Goal: Transaction & Acquisition: Purchase product/service

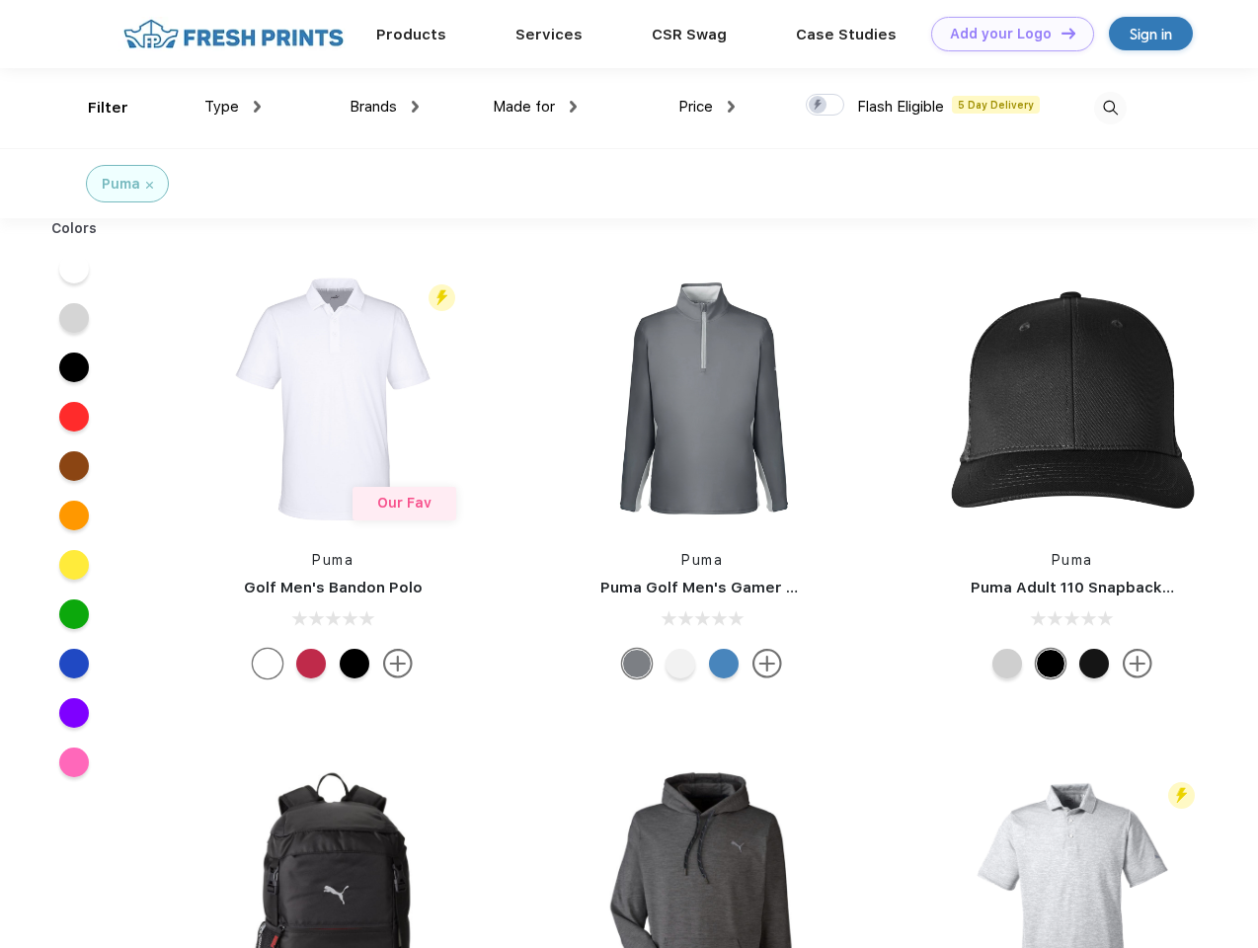
click at [1005, 34] on link "Add your Logo Design Tool" at bounding box center [1012, 34] width 163 height 35
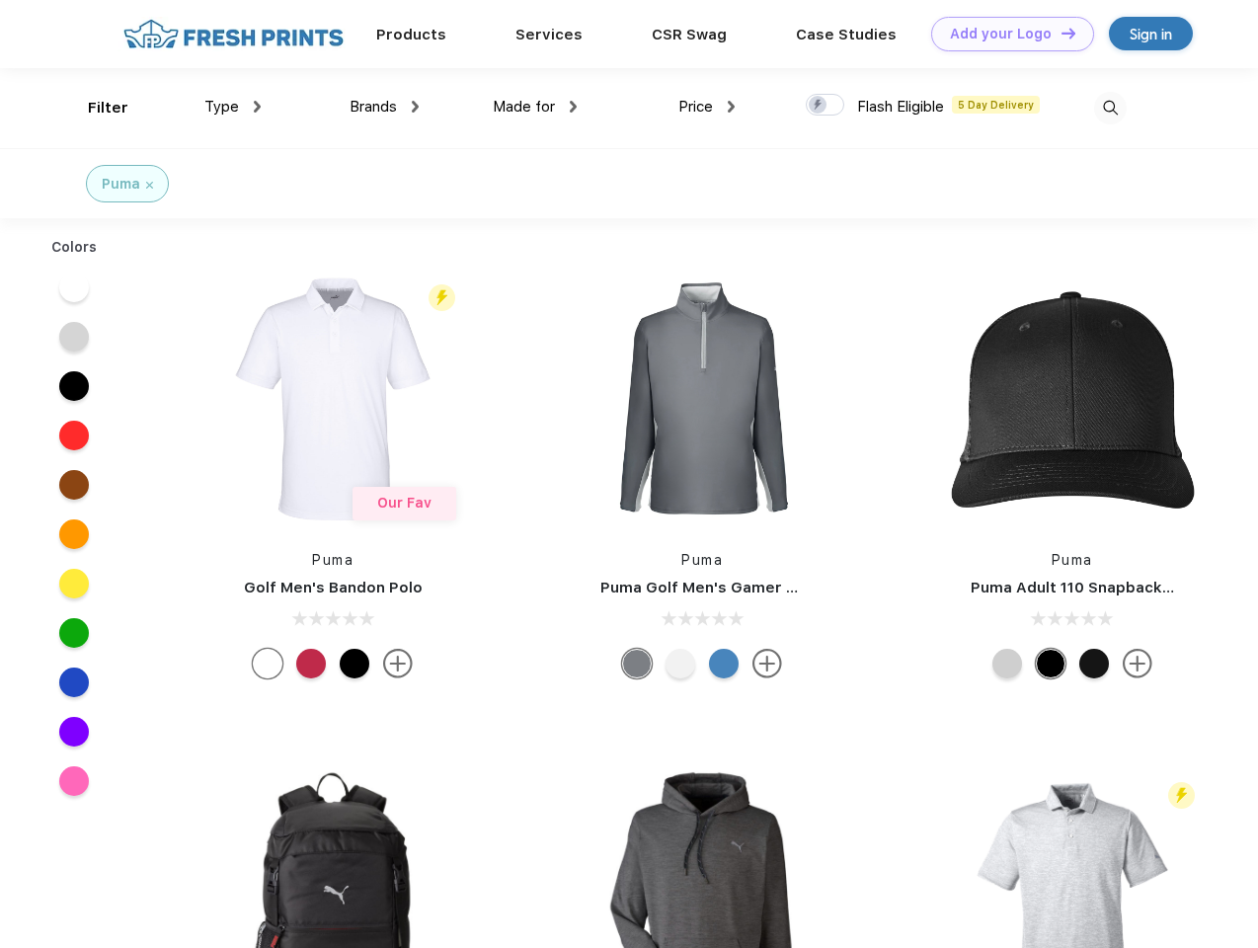
click at [0, 0] on div "Design Tool" at bounding box center [0, 0] width 0 height 0
click at [1060, 33] on link "Add your Logo Design Tool" at bounding box center [1012, 34] width 163 height 35
click at [95, 108] on div "Filter" at bounding box center [108, 108] width 40 height 23
click at [233, 107] on span "Type" at bounding box center [221, 107] width 35 height 18
click at [384, 107] on span "Brands" at bounding box center [373, 107] width 47 height 18
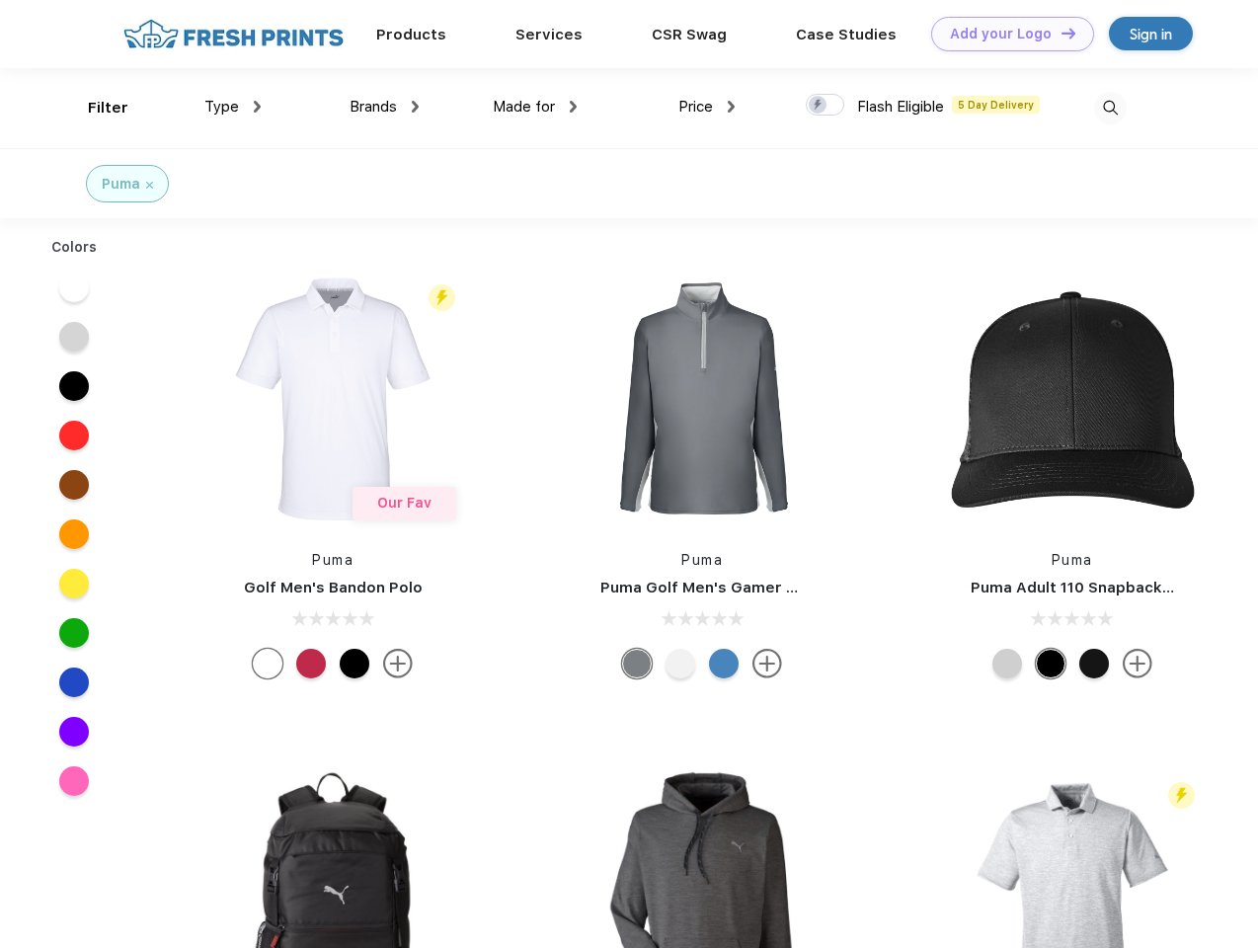
click at [535, 107] on span "Made for" at bounding box center [524, 107] width 62 height 18
click at [707, 107] on span "Price" at bounding box center [696, 107] width 35 height 18
click at [826, 106] on div at bounding box center [825, 105] width 39 height 22
click at [819, 106] on input "checkbox" at bounding box center [812, 99] width 13 height 13
click at [1110, 108] on img at bounding box center [1110, 108] width 33 height 33
